Goal: Transaction & Acquisition: Purchase product/service

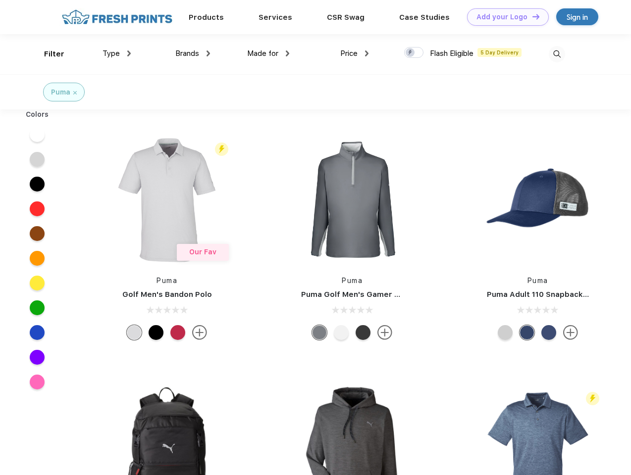
click at [504, 17] on link "Add your Logo Design Tool" at bounding box center [508, 16] width 82 height 17
click at [0, 0] on div "Design Tool" at bounding box center [0, 0] width 0 height 0
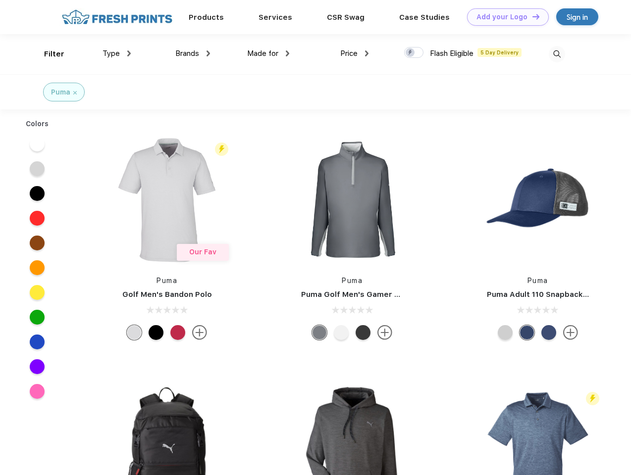
click at [531, 16] on link "Add your Logo Design Tool" at bounding box center [508, 16] width 82 height 17
click at [48, 54] on div "Filter" at bounding box center [54, 54] width 20 height 11
click at [117, 53] on span "Type" at bounding box center [110, 53] width 17 height 9
click at [193, 53] on span "Brands" at bounding box center [187, 53] width 24 height 9
click at [268, 53] on span "Made for" at bounding box center [262, 53] width 31 height 9
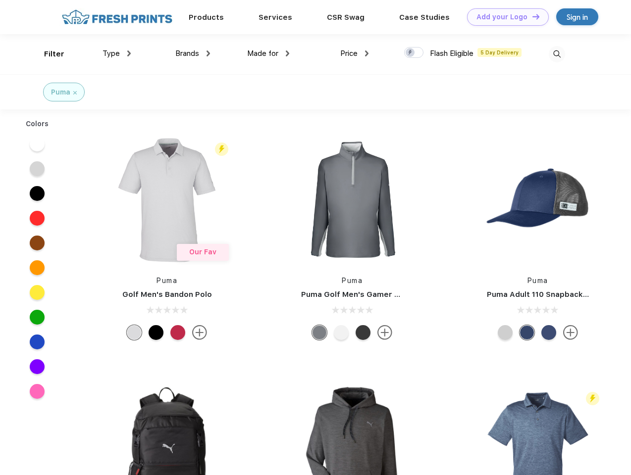
click at [355, 53] on span "Price" at bounding box center [348, 53] width 17 height 9
click at [414, 53] on div at bounding box center [413, 52] width 19 height 11
click at [410, 53] on input "checkbox" at bounding box center [407, 50] width 6 height 6
click at [557, 54] on img at bounding box center [557, 54] width 16 height 16
